Goal: Transaction & Acquisition: Download file/media

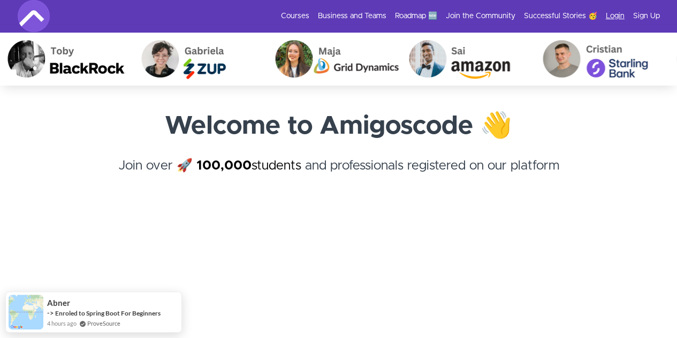
click at [610, 12] on link "Login" at bounding box center [615, 16] width 19 height 11
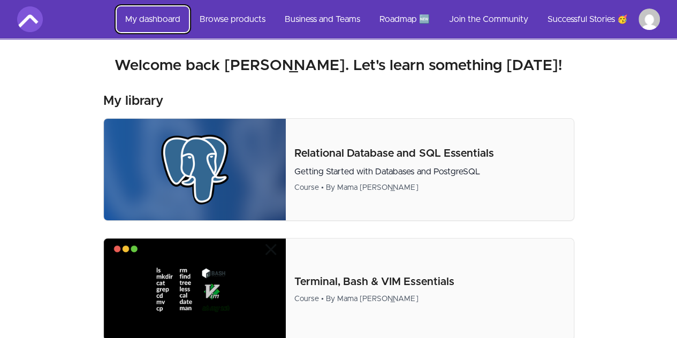
click at [139, 12] on link "My dashboard" at bounding box center [153, 19] width 72 height 26
click at [146, 17] on link "My dashboard" at bounding box center [153, 19] width 72 height 26
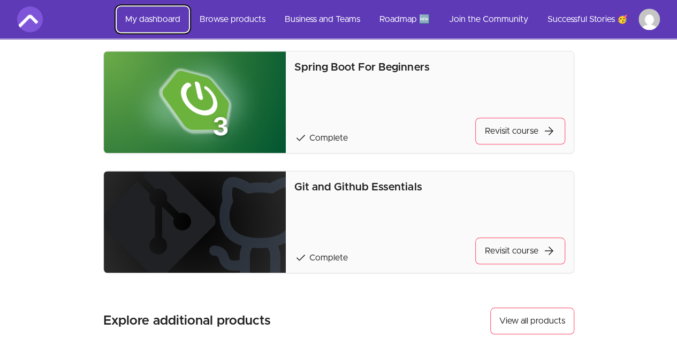
scroll to position [376, 0]
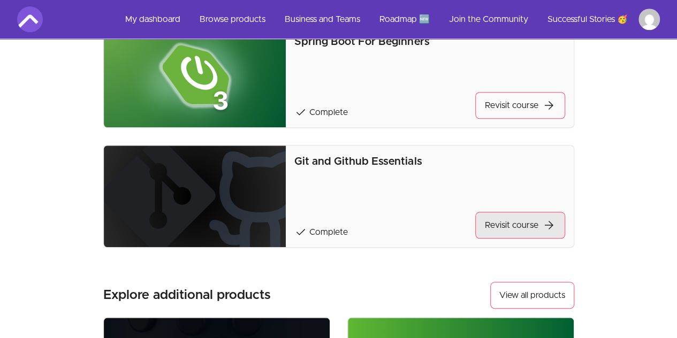
click at [506, 222] on link "Revisit course arrow_forward" at bounding box center [520, 225] width 90 height 27
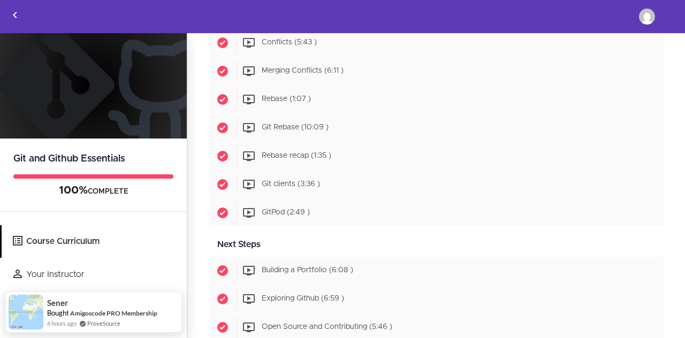
scroll to position [910, 0]
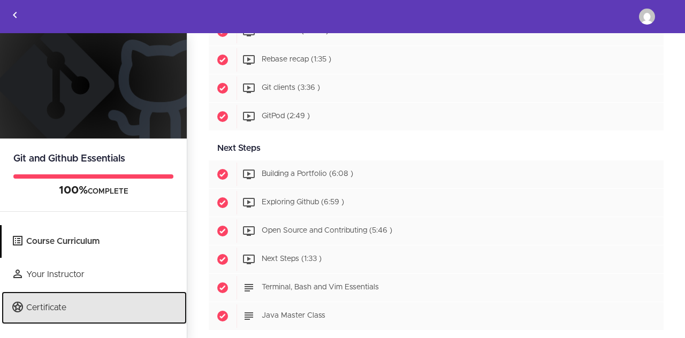
click at [64, 309] on link "Certificate" at bounding box center [94, 308] width 185 height 33
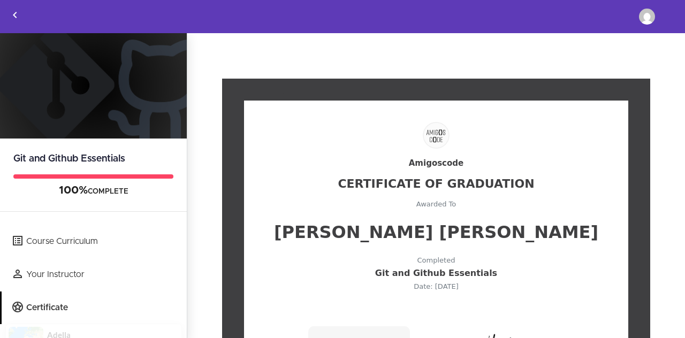
scroll to position [107, 0]
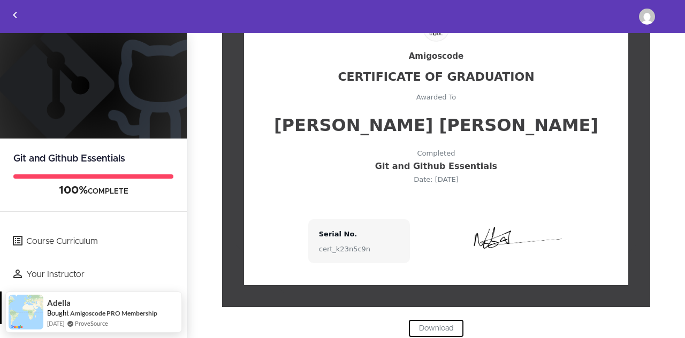
click at [439, 328] on link "Download" at bounding box center [436, 328] width 56 height 18
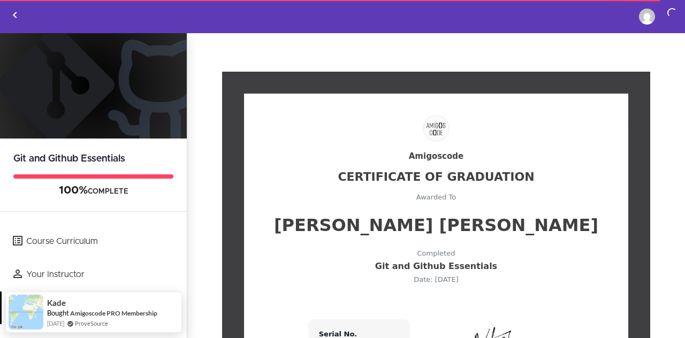
scroll to position [6, 0]
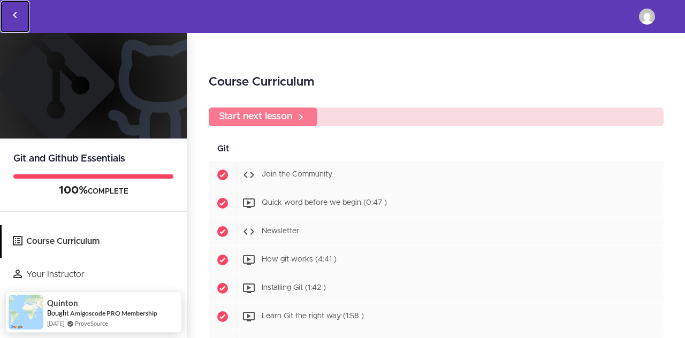
click at [14, 19] on icon "Back to courses" at bounding box center [15, 15] width 13 height 13
